Goal: Obtain resource: Obtain resource

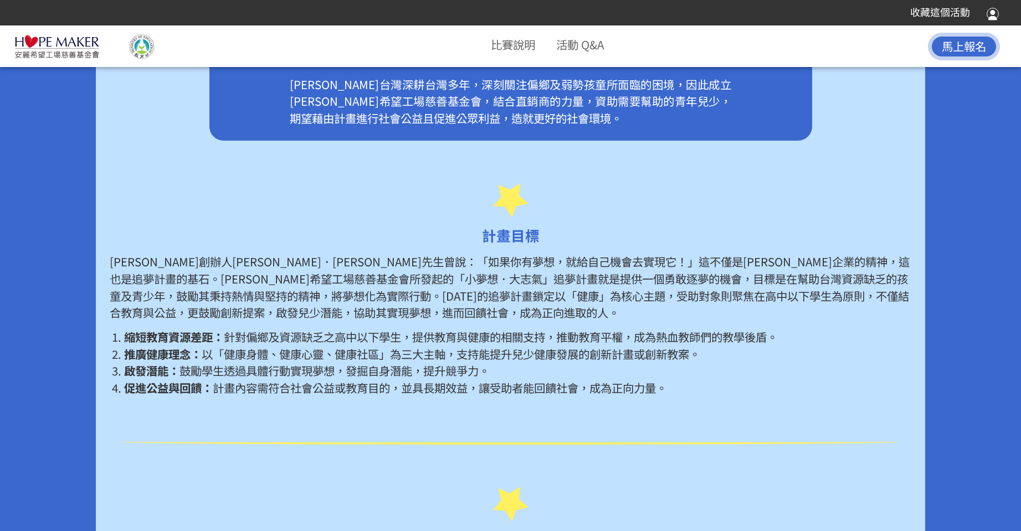
scroll to position [554, 0]
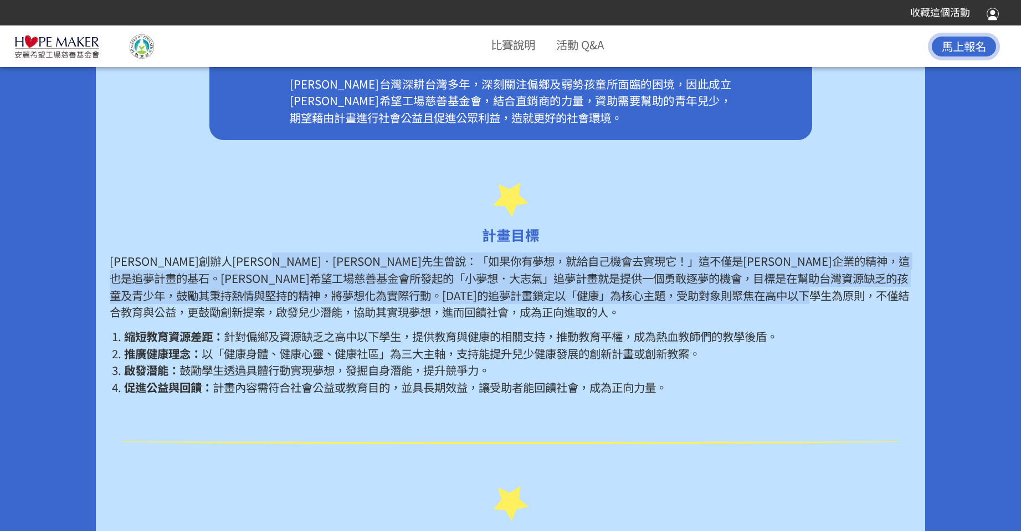
drag, startPoint x: 357, startPoint y: 262, endPoint x: 446, endPoint y: 311, distance: 101.6
click at [446, 311] on p "[PERSON_NAME]創辦人[PERSON_NAME]．[PERSON_NAME]先生曾說：「如果你有夢想，就給自己機會去實現它！」這不僅是[PERSON…" at bounding box center [510, 286] width 801 height 68
click at [516, 280] on p "[PERSON_NAME]創辦人[PERSON_NAME]．[PERSON_NAME]先生曾說：「如果你有夢想，就給自己機會去實現它！」這不僅是[PERSON…" at bounding box center [510, 286] width 801 height 68
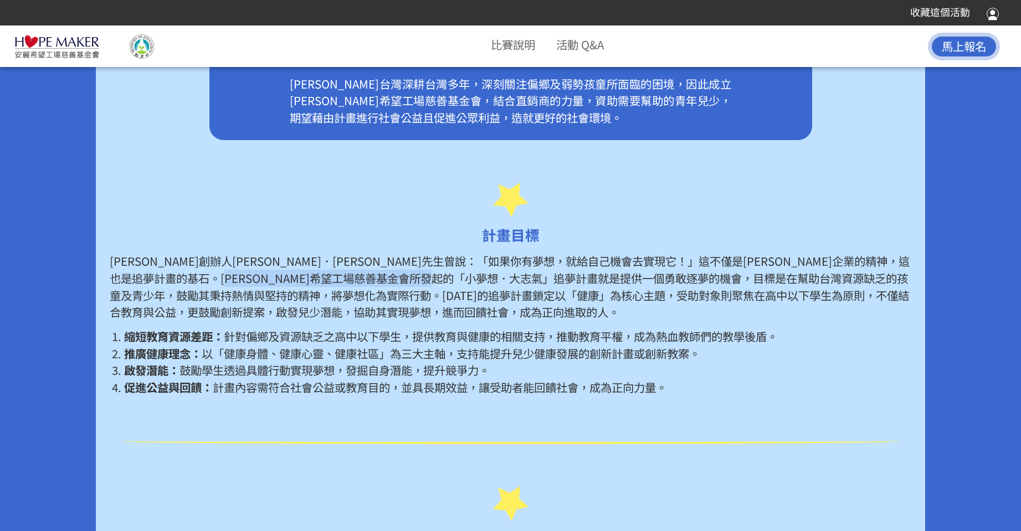
drag, startPoint x: 485, startPoint y: 280, endPoint x: 748, endPoint y: 280, distance: 263.0
click at [748, 280] on p "[PERSON_NAME]創辦人[PERSON_NAME]．[PERSON_NAME]先生曾說：「如果你有夢想，就給自己機會去實現它！」這不僅是[PERSON…" at bounding box center [510, 286] width 801 height 68
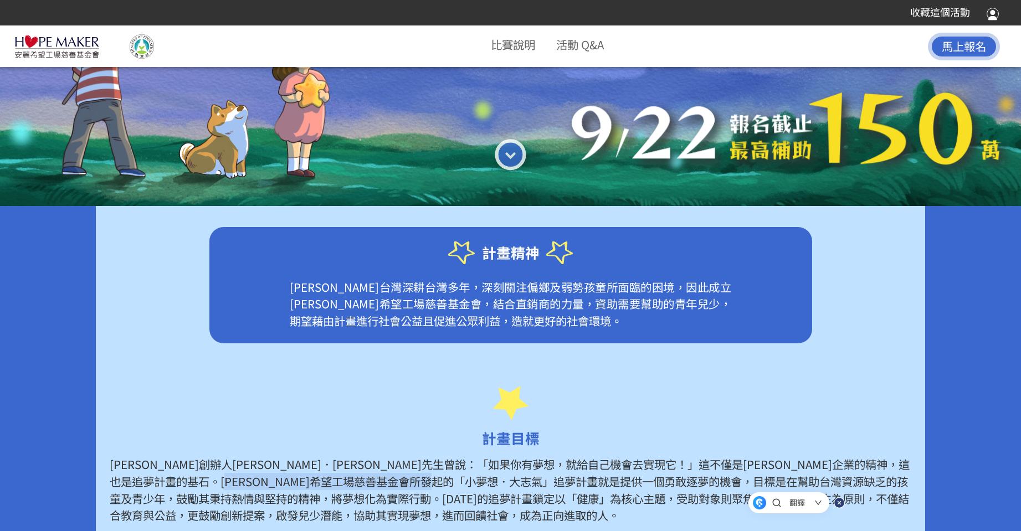
scroll to position [332, 0]
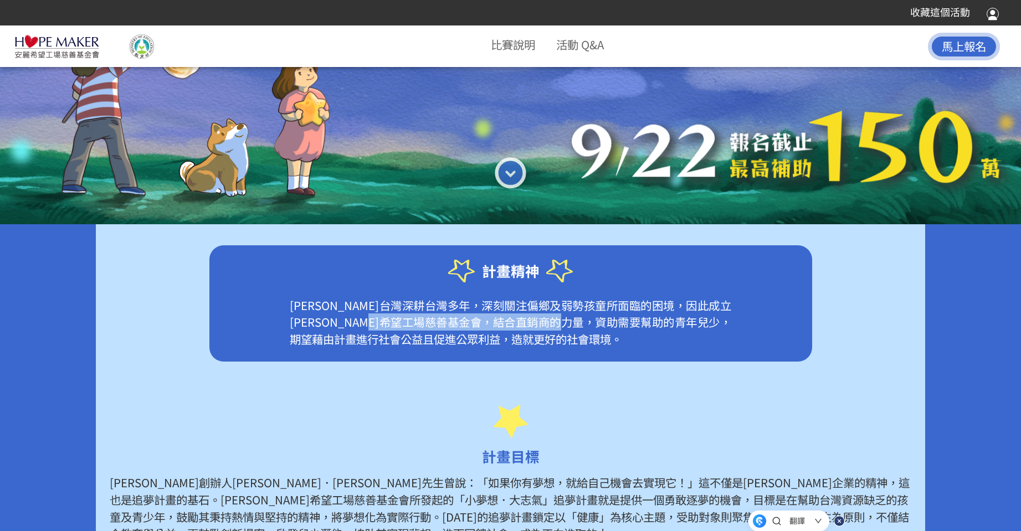
drag, startPoint x: 488, startPoint y: 321, endPoint x: 700, endPoint y: 327, distance: 212.2
click at [700, 327] on p "[PERSON_NAME]台灣深耕台灣多年，深刻關注偏鄉及弱勢孩童所面臨的困境，因此成立[PERSON_NAME]希望工場慈善基金會，結合直銷商的力量，資助需…" at bounding box center [511, 329] width 526 height 65
click at [623, 314] on p "[PERSON_NAME]台灣深耕台灣多年，深刻關注偏鄉及弱勢孩童所面臨的困境，因此成立[PERSON_NAME]希望工場慈善基金會，結合直銷商的力量，資助需…" at bounding box center [511, 329] width 526 height 65
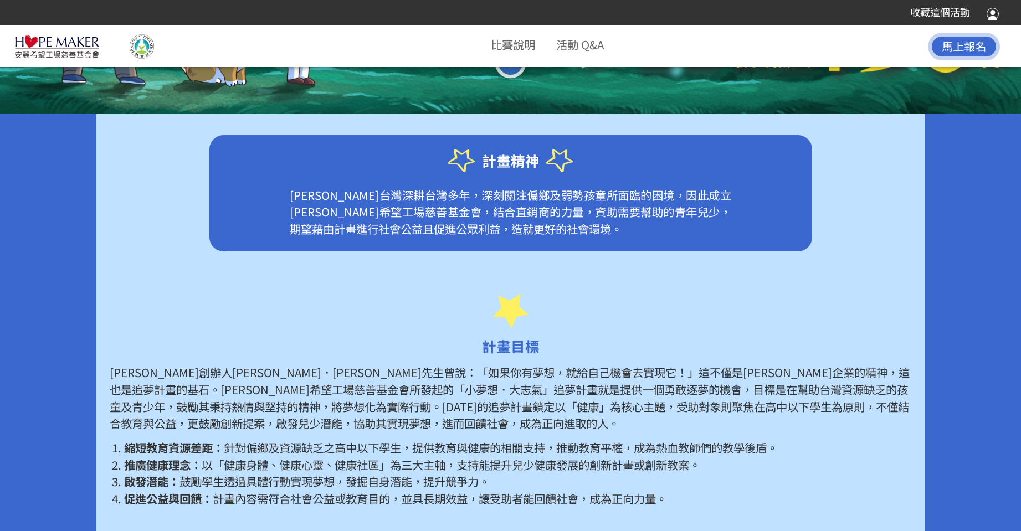
scroll to position [443, 0]
click at [205, 460] on span "以「健康身體、健康心靈、健康社區」為三大主軸，支持能提升兒少健康發展的創新計畫或創新教案。" at bounding box center [451, 464] width 498 height 17
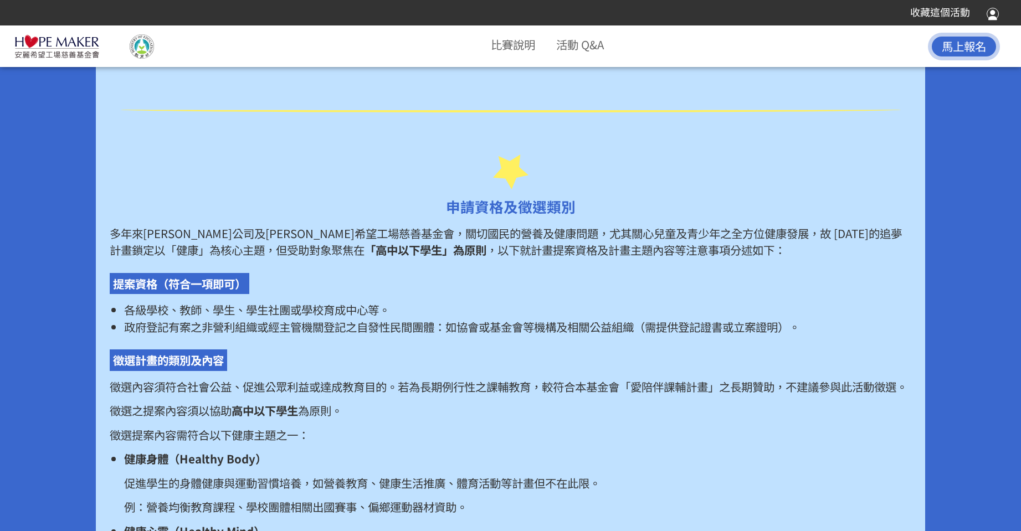
scroll to position [886, 0]
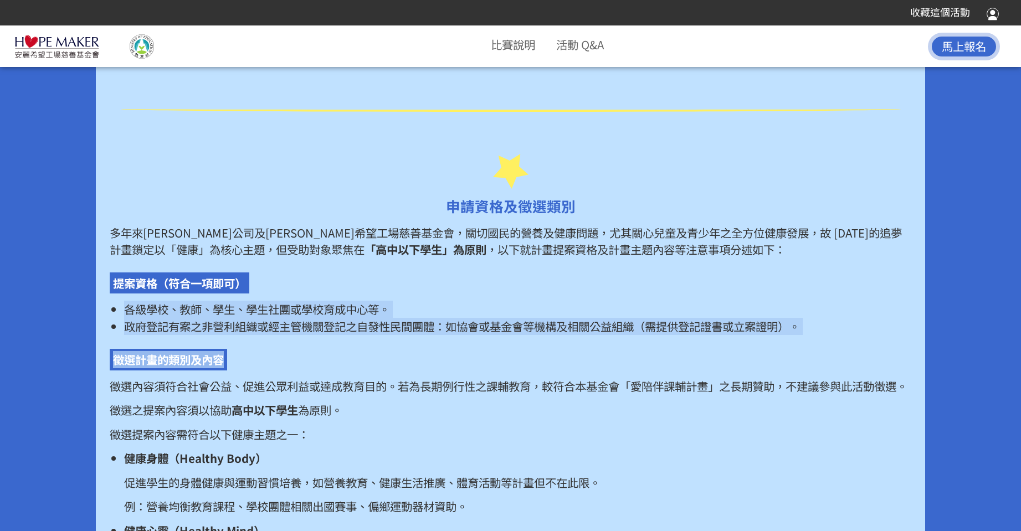
drag, startPoint x: 121, startPoint y: 307, endPoint x: 738, endPoint y: 341, distance: 617.2
click at [738, 341] on div "多年來[PERSON_NAME]公司及[PERSON_NAME]希望工場慈善基金會，關切國民的營養及健康問題，尤其關心兒童及青少年之全方位健康發展，故 [DA…" at bounding box center [510, 462] width 801 height 477
click at [425, 395] on p "徵選內容須符合社會公益、促進公眾利益或達成教育目的。若為長期例行性之課輔教育，較符合本基金會「愛陪伴課輔計畫」之長期贊助，不建議參與此活動徵選。" at bounding box center [510, 386] width 801 height 17
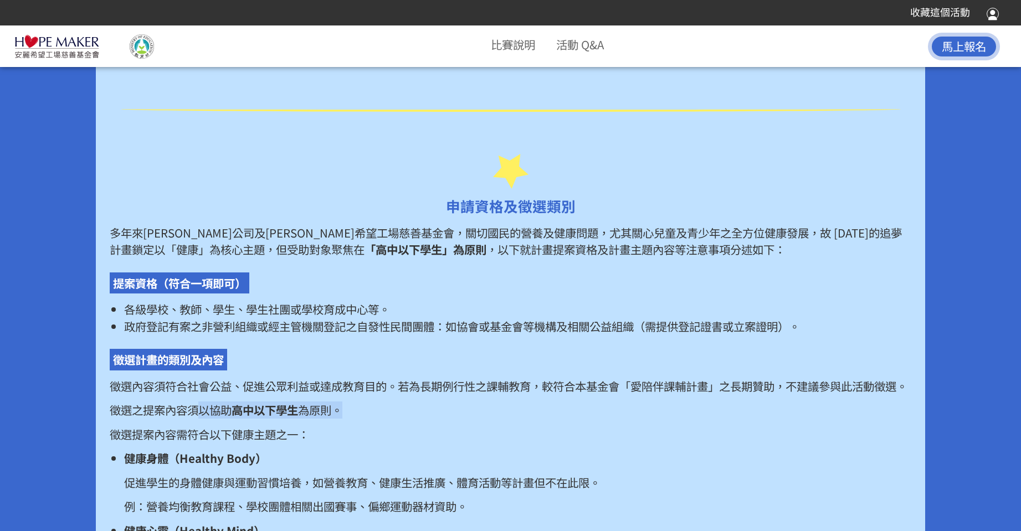
drag, startPoint x: 203, startPoint y: 424, endPoint x: 353, endPoint y: 426, distance: 149.5
click at [353, 419] on p "徵選之提案內容須以協助 高中以下學生 為原則。" at bounding box center [510, 409] width 801 height 17
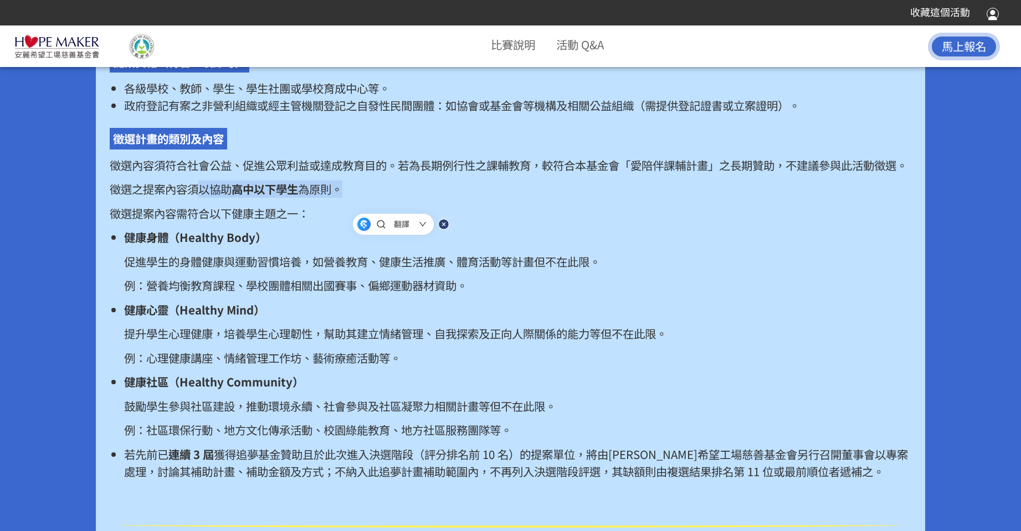
scroll to position [1107, 0]
click at [473, 342] on p "提升學生心理健康，培養學生心理韌性，幫助其建立情緒管理、自我探索及正向人際關係的能力等但不在此限。" at bounding box center [517, 332] width 787 height 17
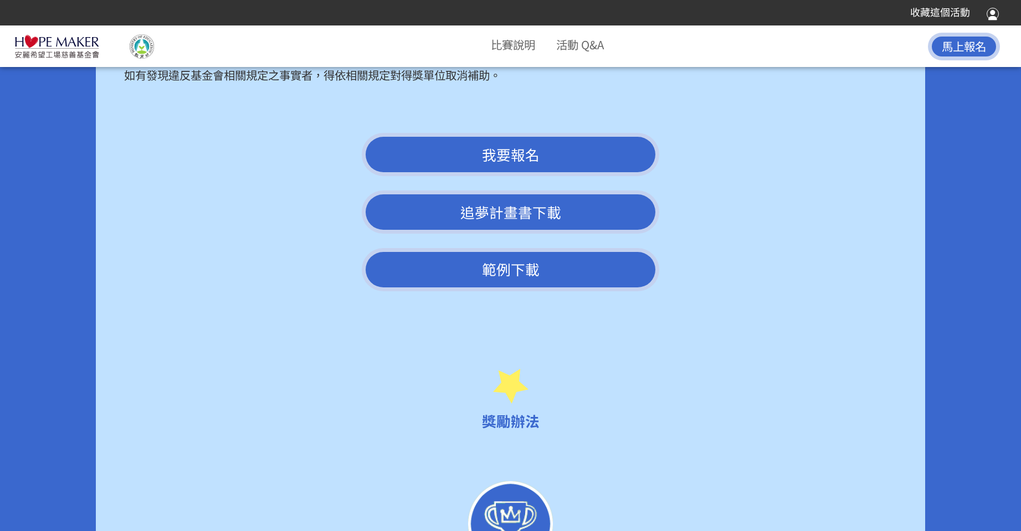
scroll to position [2769, 0]
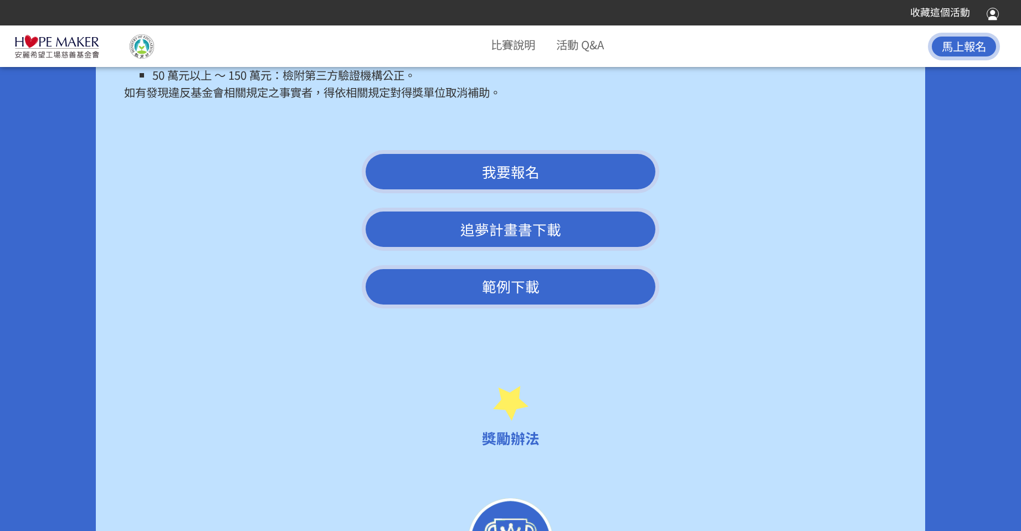
click at [524, 244] on link "追夢計畫書下載" at bounding box center [511, 229] width 298 height 43
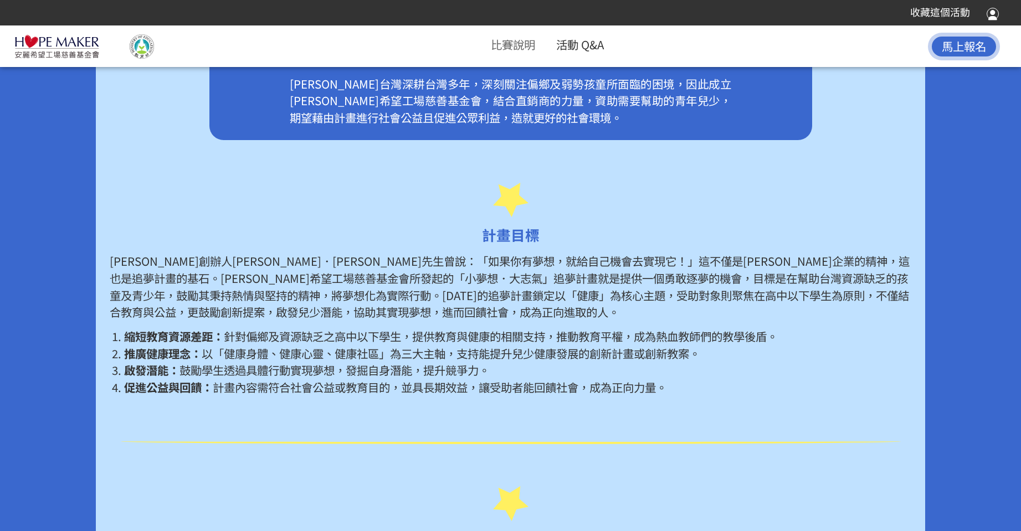
click at [578, 45] on link "活動 Q&A" at bounding box center [580, 44] width 48 height 17
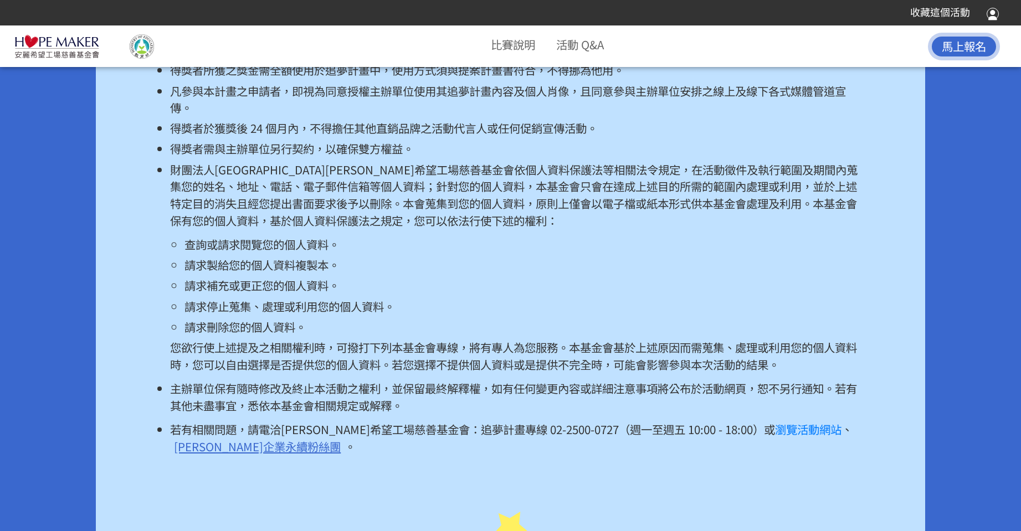
scroll to position [7055, 0]
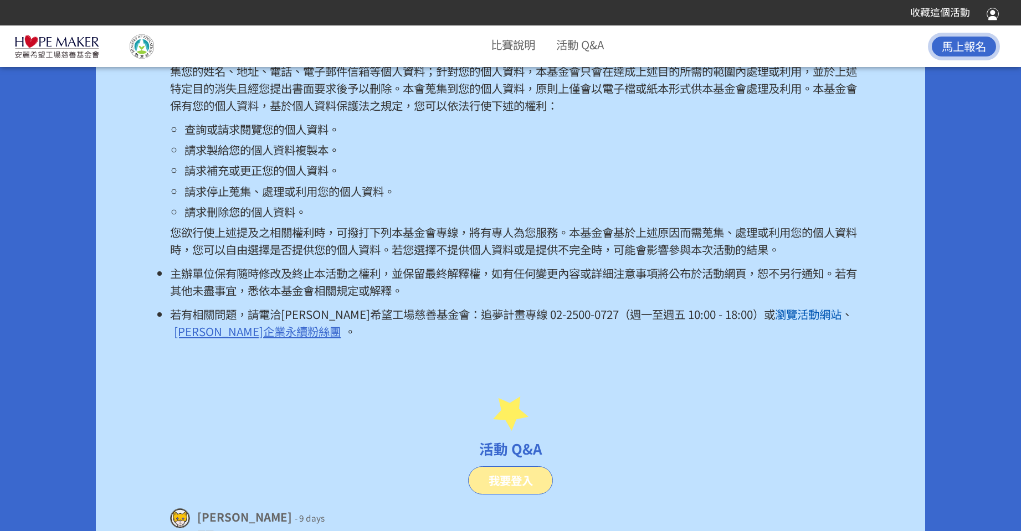
click at [775, 322] on link "瀏覽活動網站" at bounding box center [808, 314] width 66 height 17
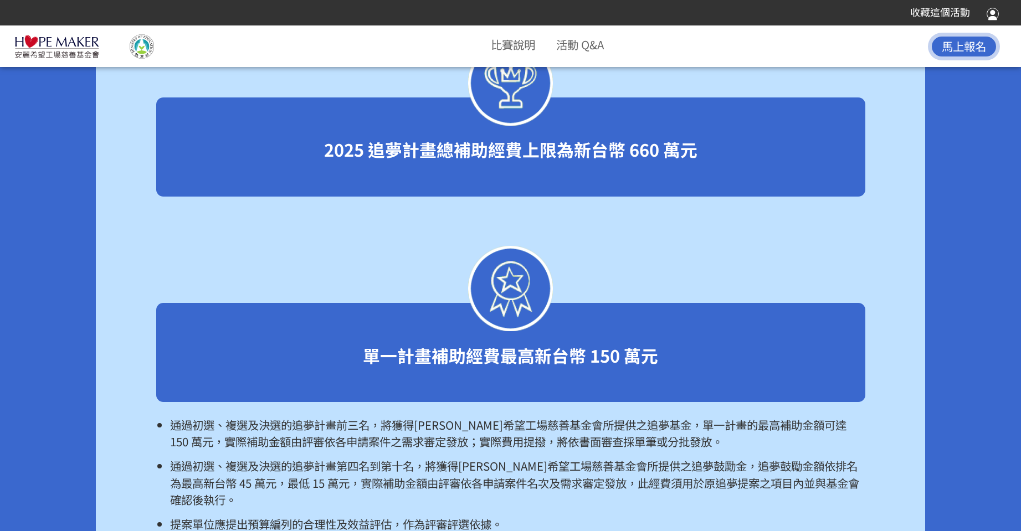
scroll to position [3227, 0]
